Goal: Find specific page/section: Find specific page/section

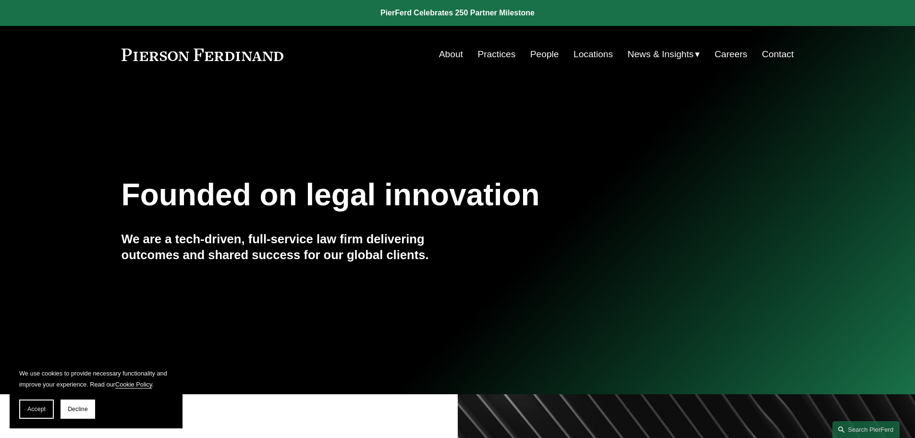
click at [538, 50] on link "People" at bounding box center [544, 54] width 29 height 18
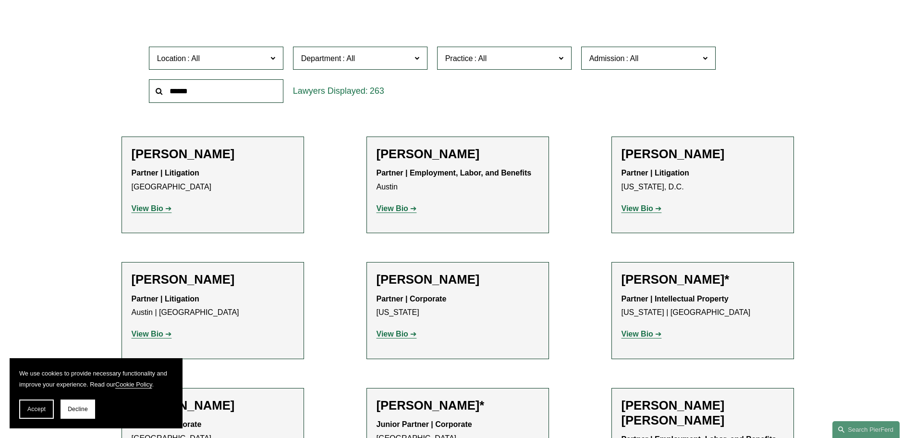
scroll to position [288, 0]
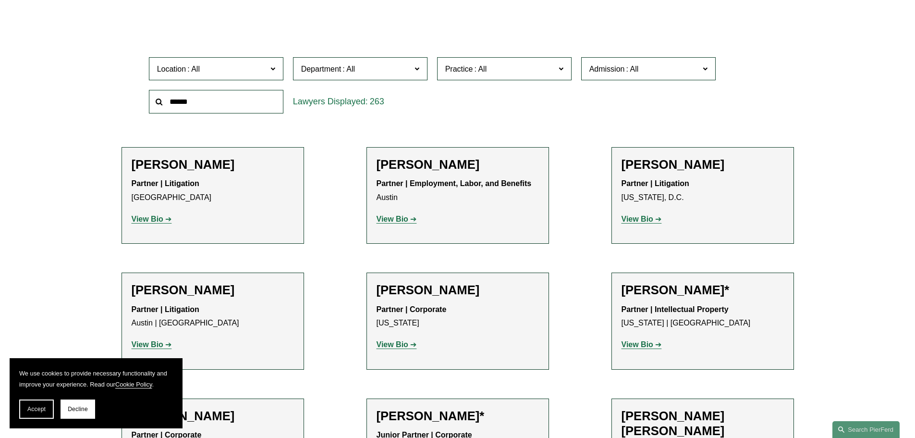
click at [232, 96] on input "text" at bounding box center [216, 102] width 134 height 24
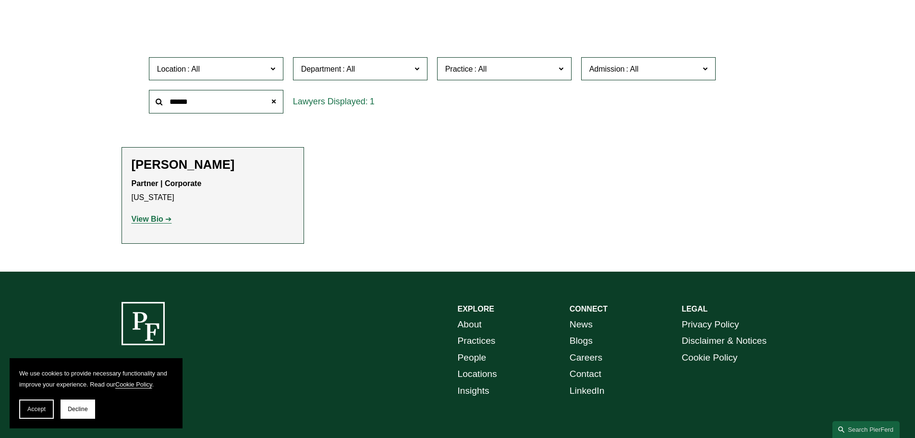
type input "******"
click at [160, 218] on strong "View Bio" at bounding box center [148, 219] width 32 height 8
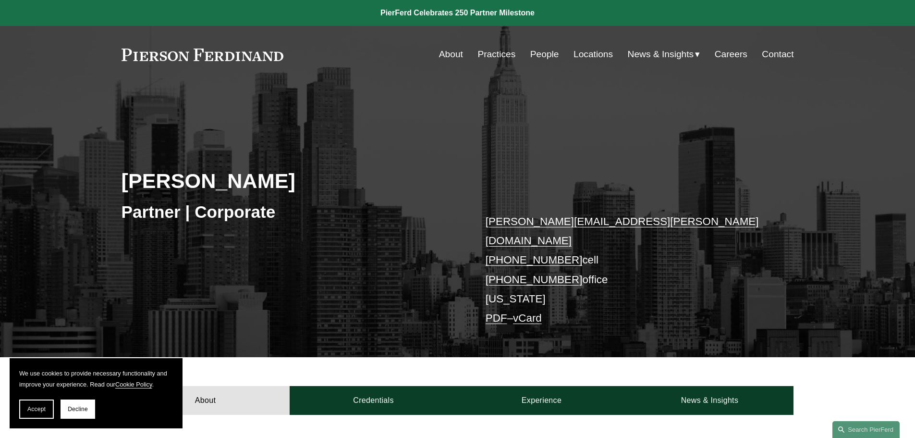
click at [448, 50] on link "About" at bounding box center [451, 54] width 24 height 18
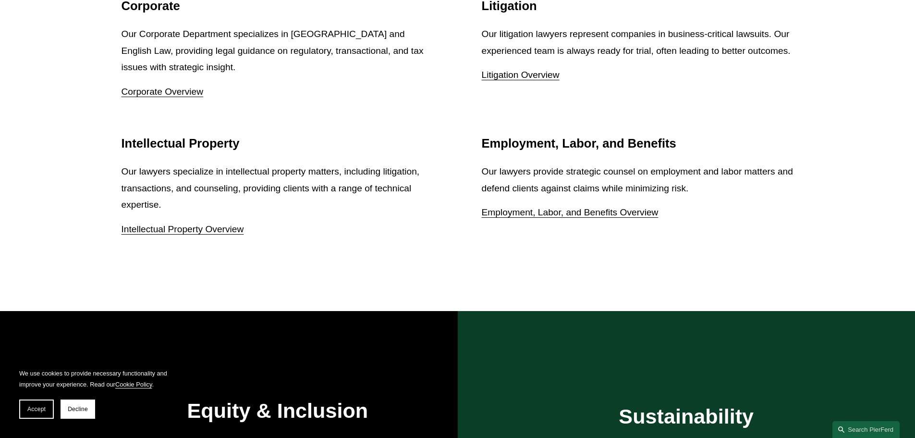
scroll to position [1345, 0]
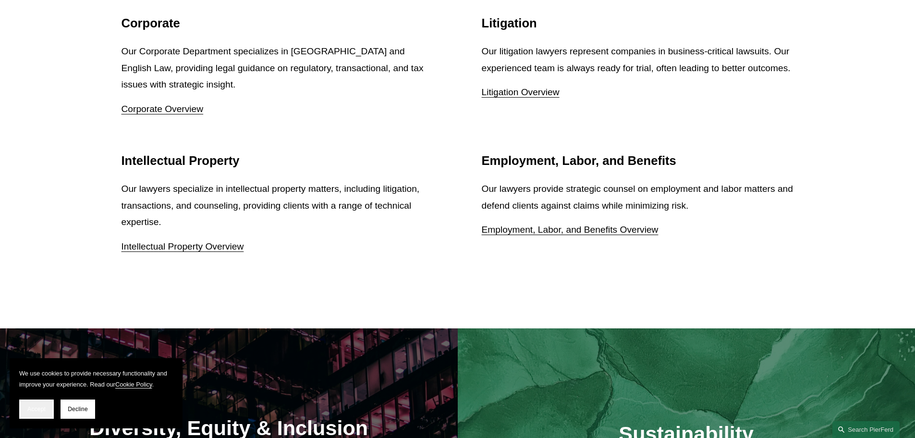
click at [48, 413] on button "Accept" at bounding box center [36, 408] width 35 height 19
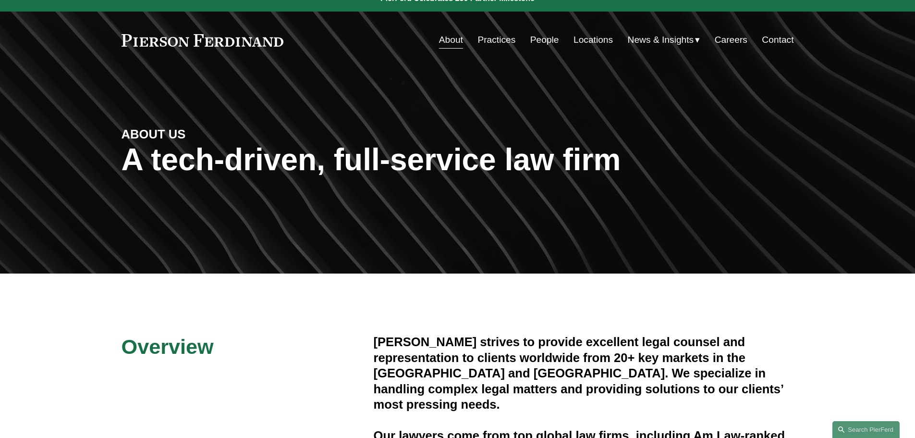
scroll to position [0, 0]
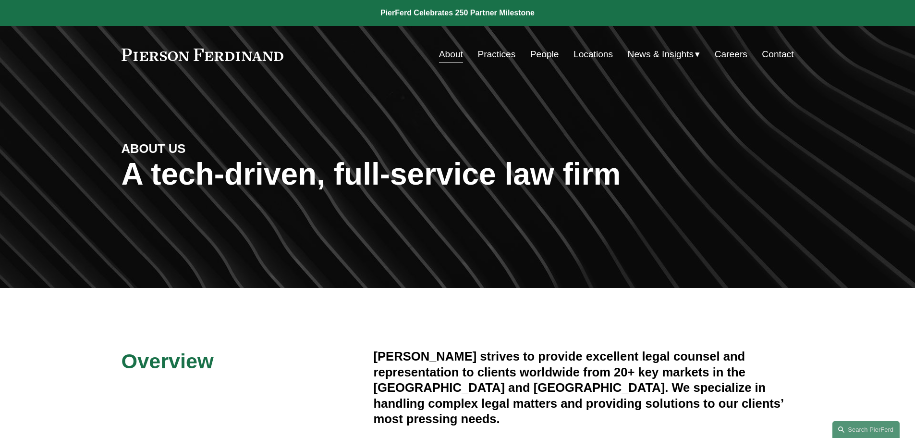
click at [534, 50] on link "People" at bounding box center [544, 54] width 29 height 18
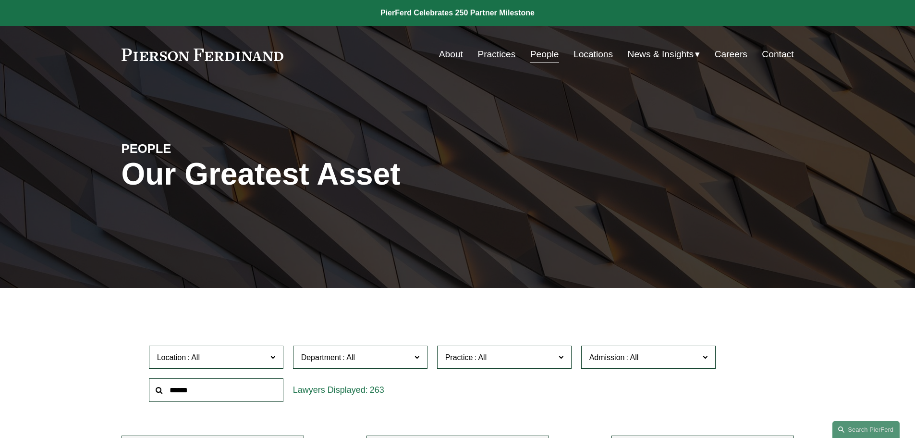
click at [247, 381] on input "text" at bounding box center [216, 390] width 134 height 24
type input "*******"
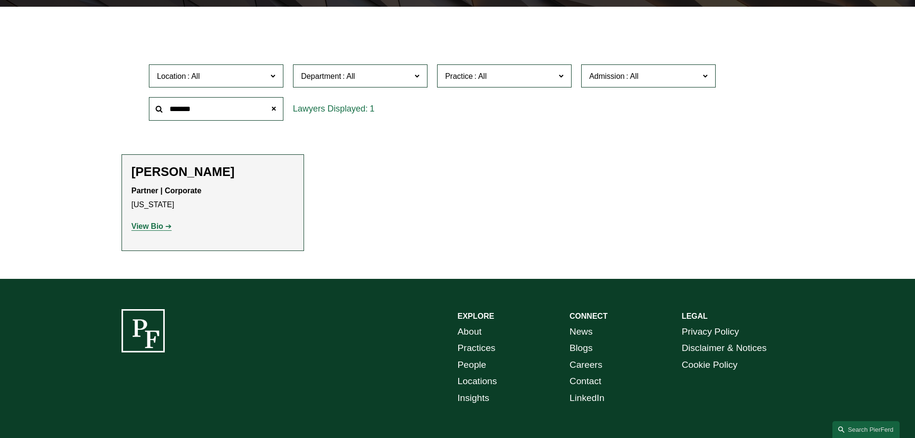
scroll to position [288, 0]
